Goal: Task Accomplishment & Management: Use online tool/utility

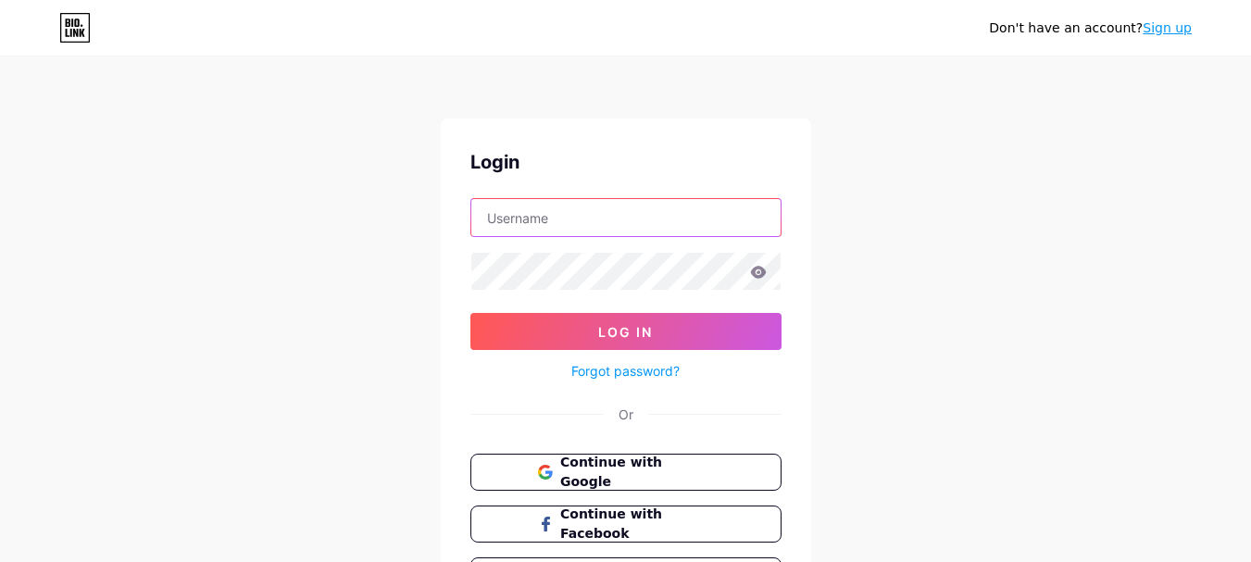
click at [585, 219] on input "text" at bounding box center [625, 217] width 309 height 37
type input "[EMAIL_ADDRESS][DOMAIN_NAME]"
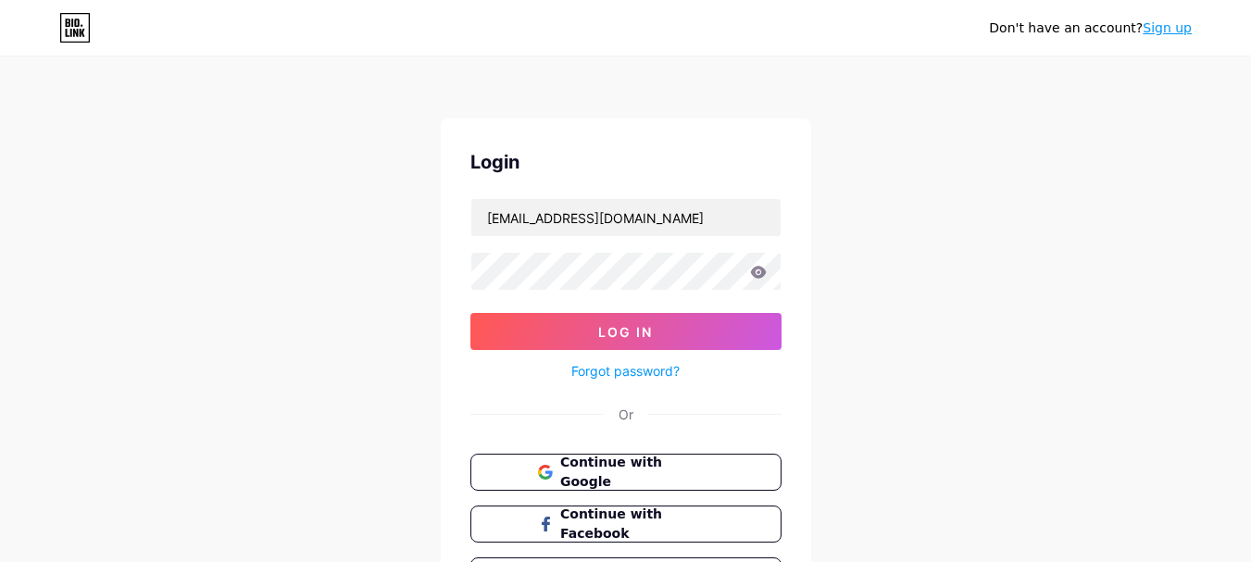
click at [900, 315] on div "Don't have an account? Sign up Login [EMAIL_ADDRESS][DOMAIN_NAME] Log In Forgot…" at bounding box center [625, 341] width 1251 height 683
click at [470, 313] on button "Log In" at bounding box center [625, 331] width 311 height 37
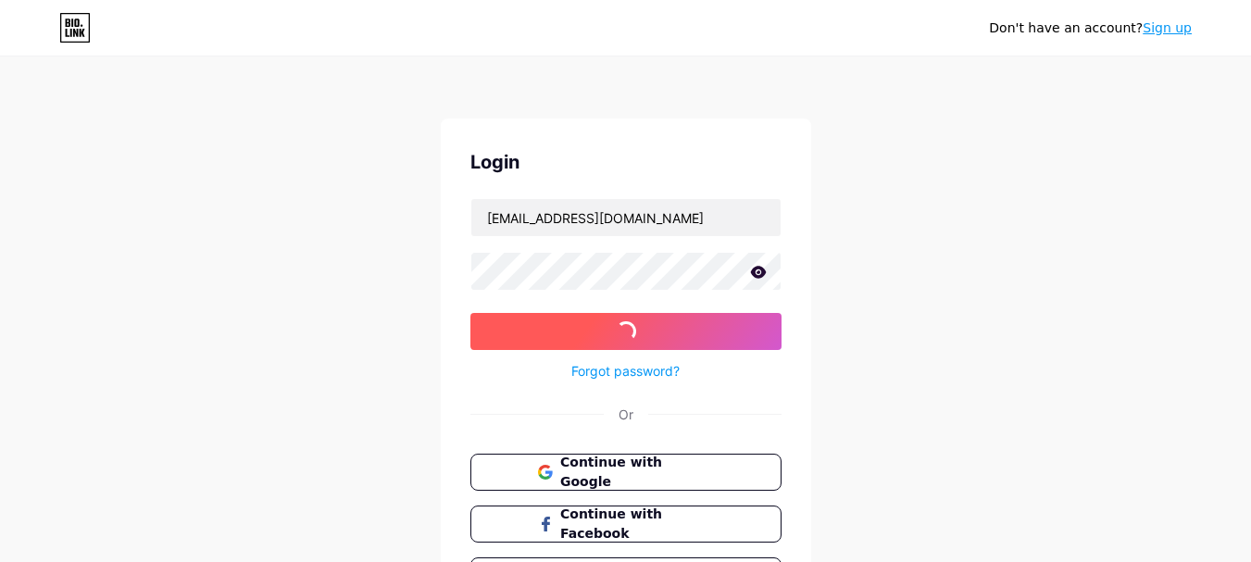
drag, startPoint x: 394, startPoint y: 283, endPoint x: 521, endPoint y: 327, distance: 135.0
click at [398, 283] on div "Don't have an account? Sign up Login [EMAIL_ADDRESS][DOMAIN_NAME] Log In Forgot…" at bounding box center [625, 341] width 1251 height 683
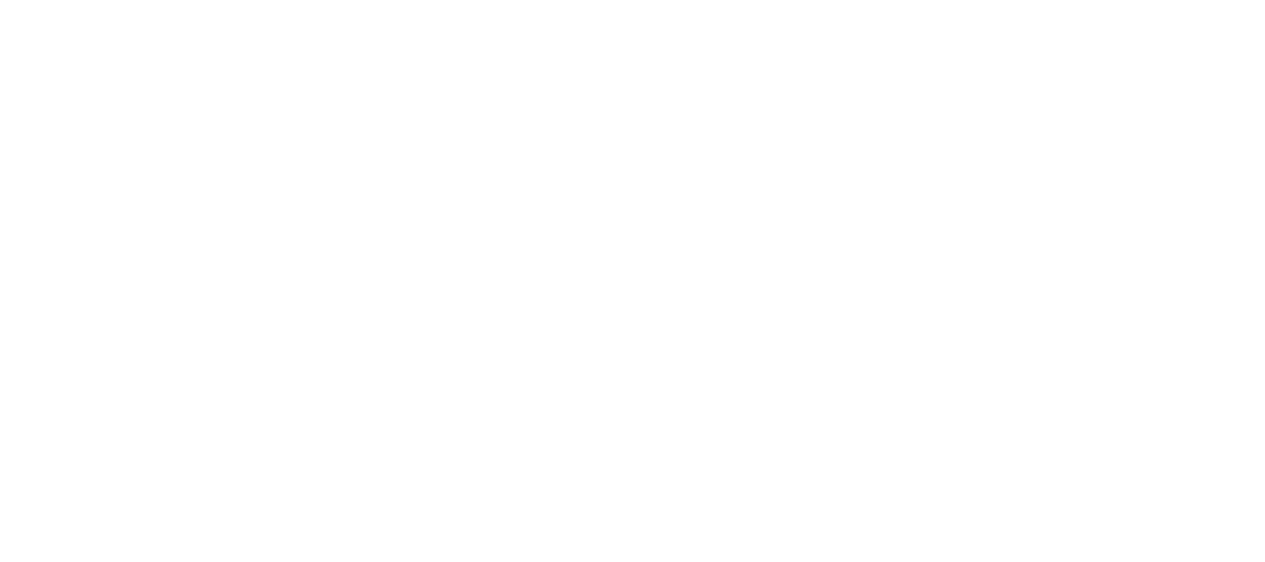
click at [524, 0] on html at bounding box center [632, 0] width 1265 height 0
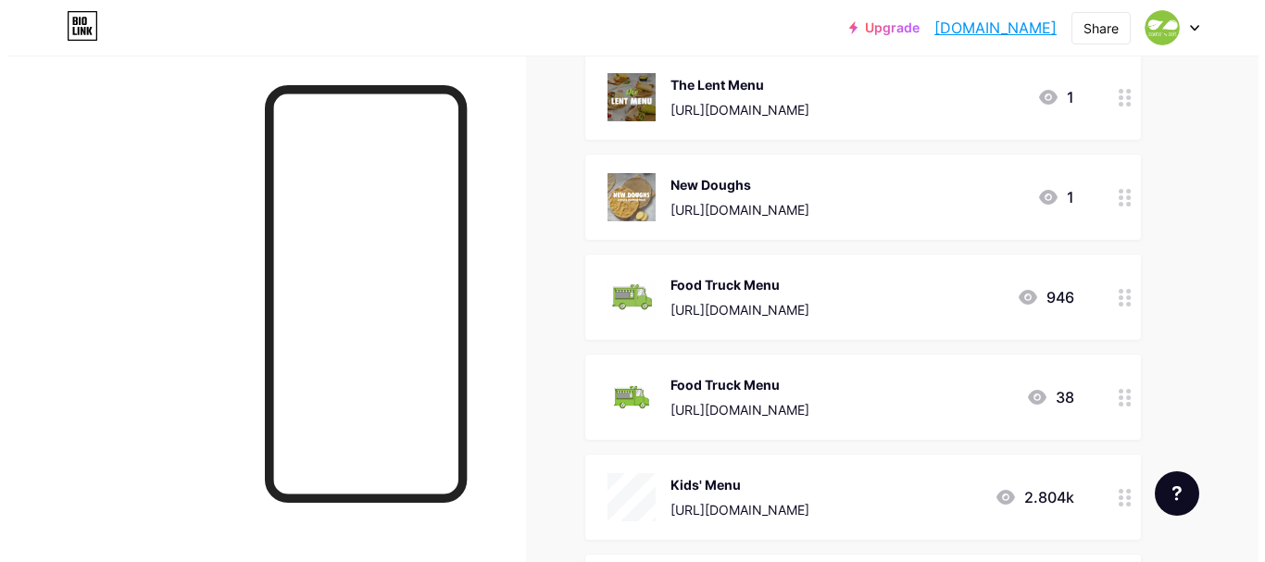
scroll to position [1389, 0]
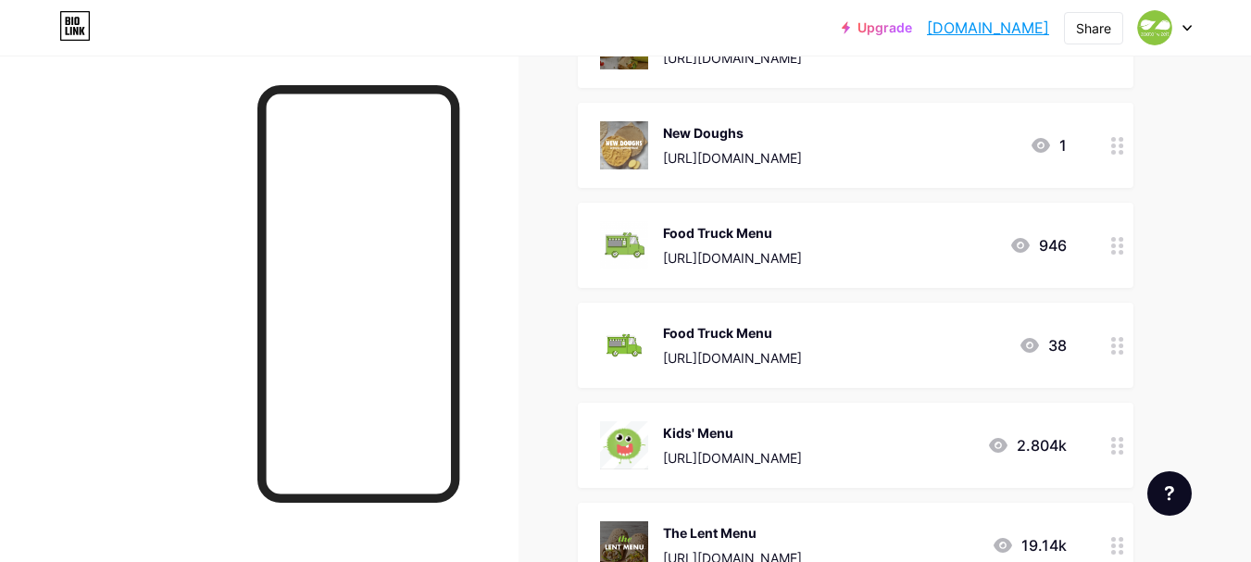
click at [802, 240] on div "Food Truck Menu" at bounding box center [732, 232] width 139 height 19
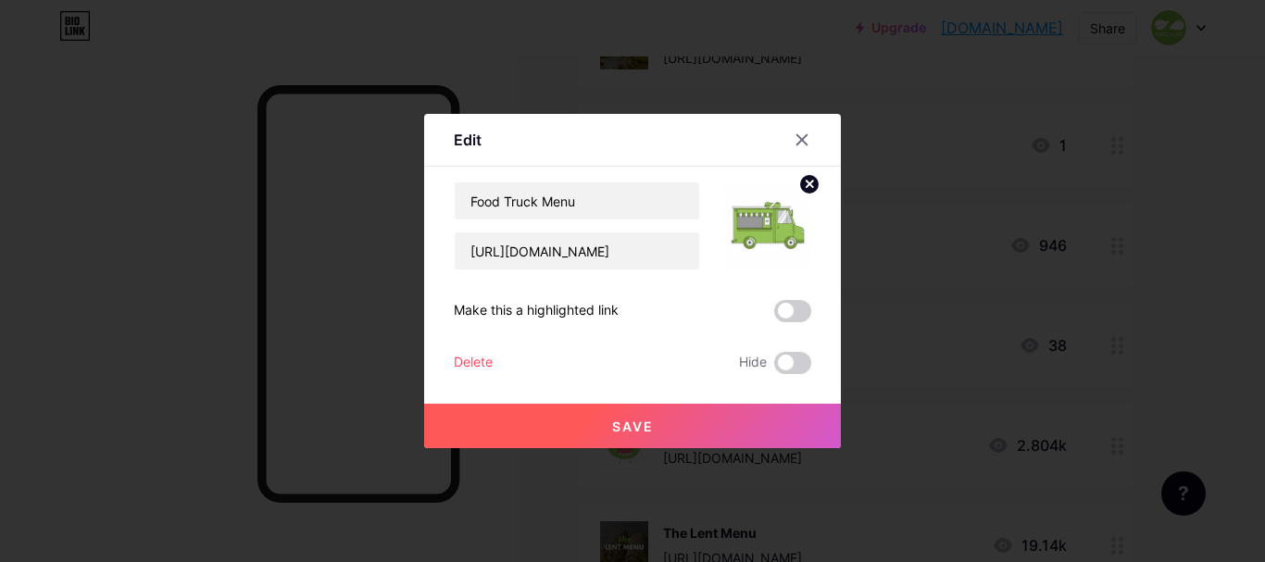
click at [1196, 313] on div at bounding box center [632, 281] width 1265 height 562
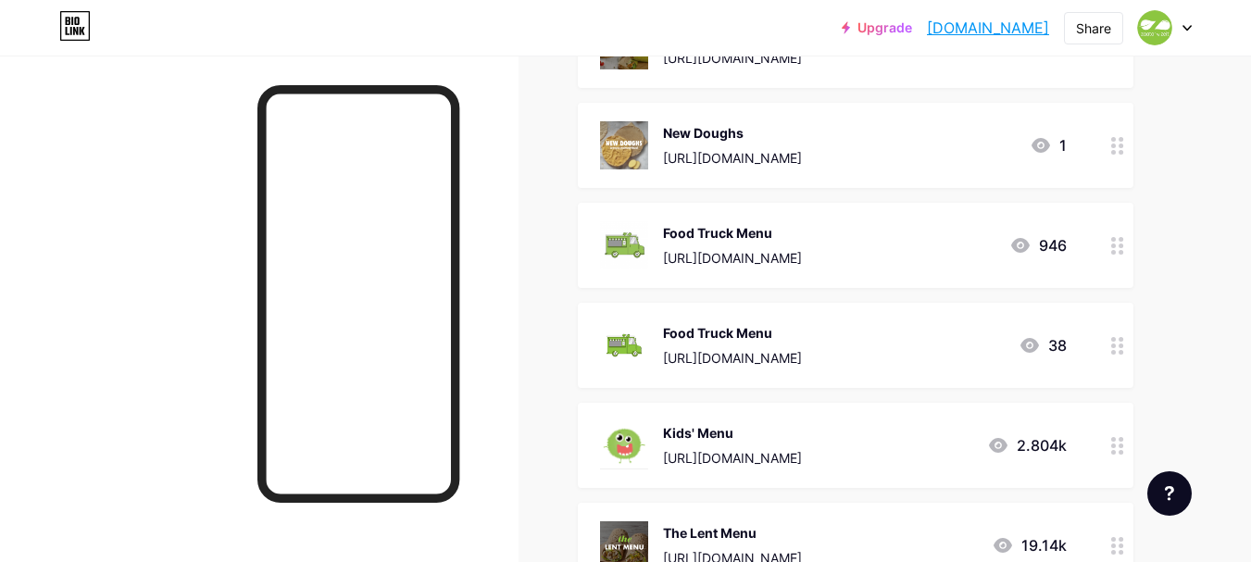
click at [794, 351] on div "[URL][DOMAIN_NAME]" at bounding box center [732, 357] width 139 height 19
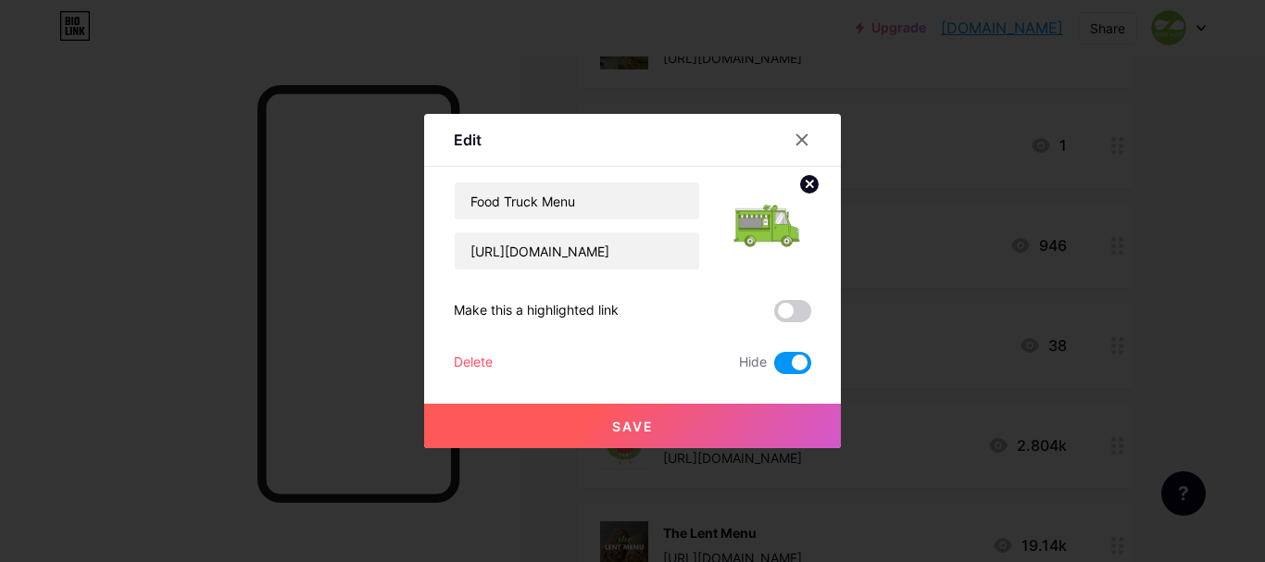
click at [1180, 340] on div at bounding box center [632, 281] width 1265 height 562
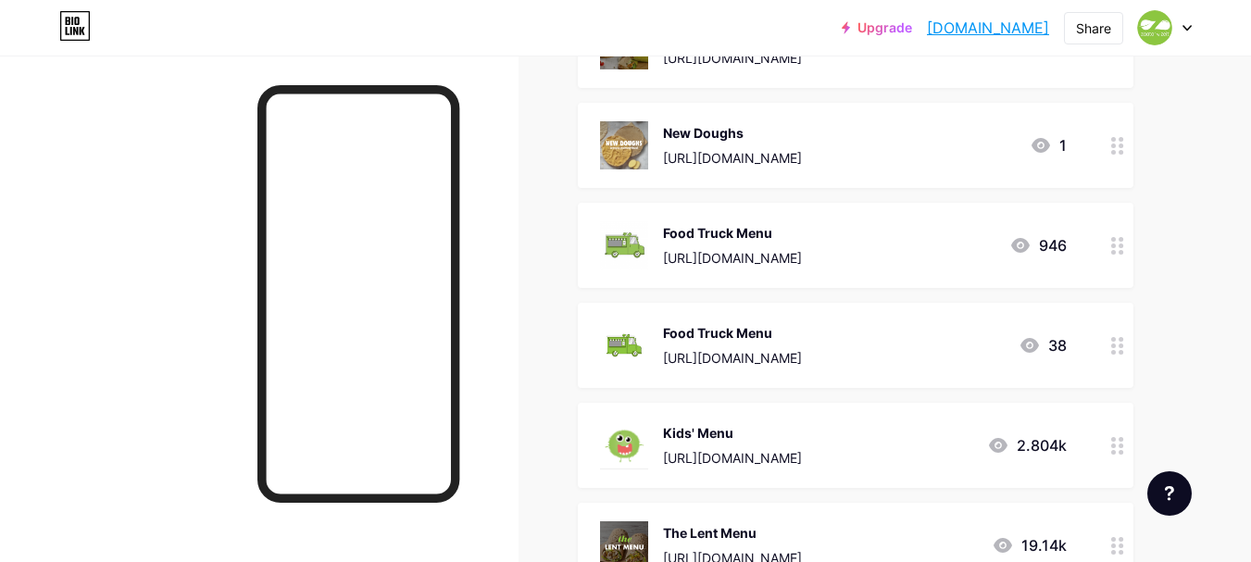
click at [772, 244] on div "Food Truck Menu [URL][DOMAIN_NAME]" at bounding box center [732, 245] width 139 height 48
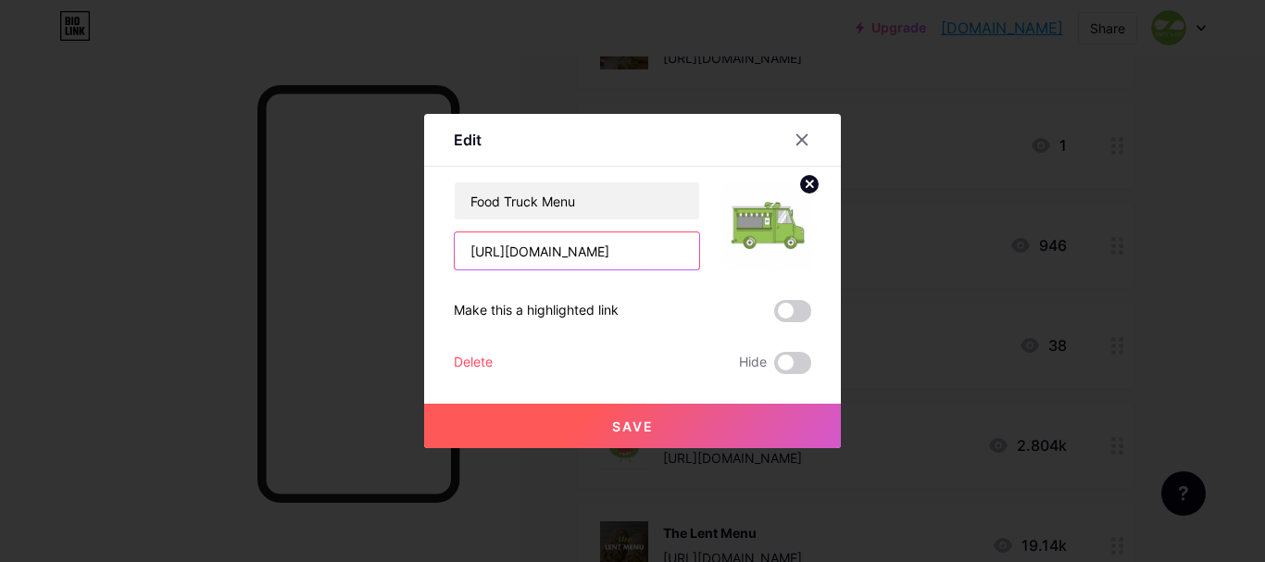
click at [669, 256] on input "[URL][DOMAIN_NAME]" at bounding box center [577, 250] width 244 height 37
type input "[URL][DOMAIN_NAME]"
click at [646, 432] on span "Save" at bounding box center [633, 427] width 42 height 16
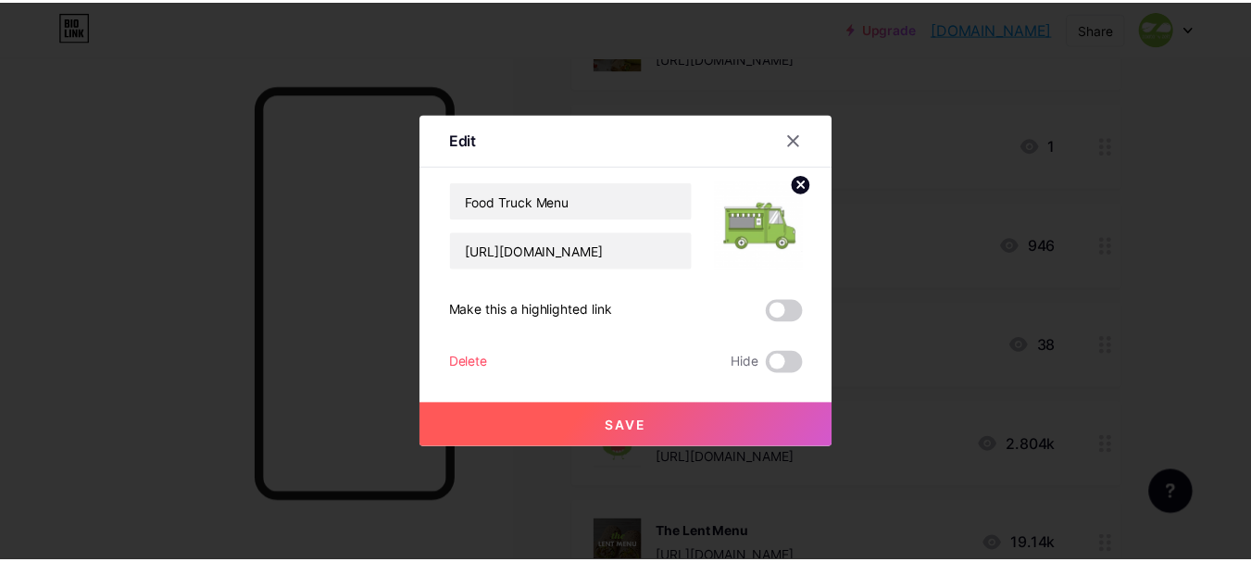
scroll to position [0, 0]
